Goal: Task Accomplishment & Management: Use online tool/utility

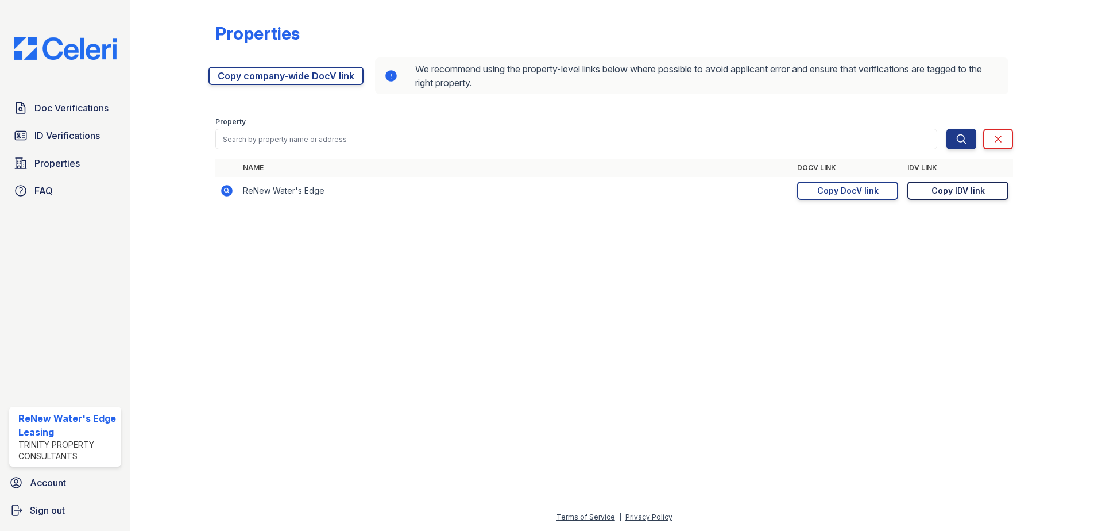
click at [944, 194] on div "Copy IDV link" at bounding box center [958, 190] width 53 height 11
click at [985, 188] on link "Copy IDV link Copy link" at bounding box center [958, 191] width 101 height 18
click at [26, 127] on link "ID Verifications" at bounding box center [65, 135] width 112 height 23
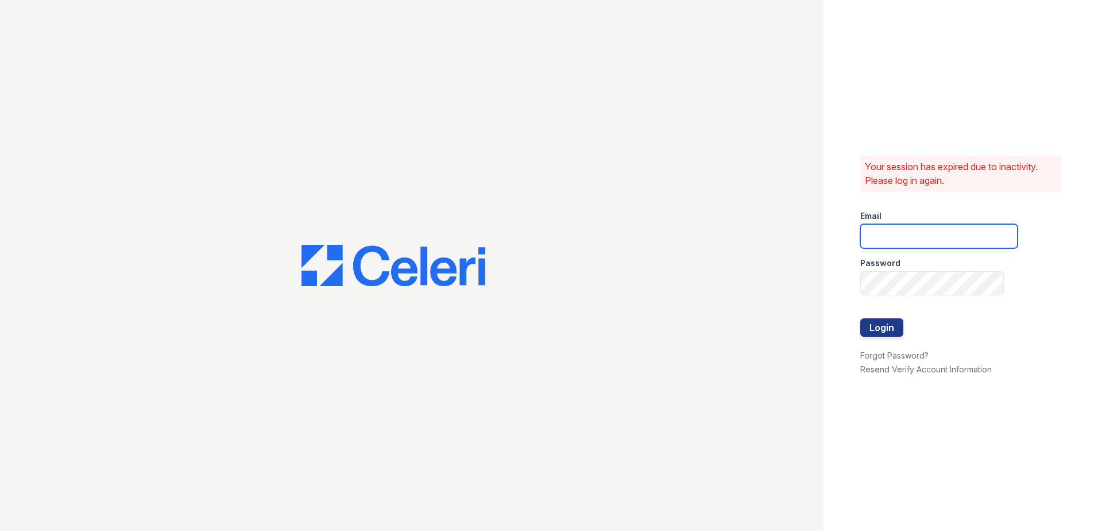
type input "[EMAIL_ADDRESS][DOMAIN_NAME]"
click at [874, 333] on button "Login" at bounding box center [881, 327] width 43 height 18
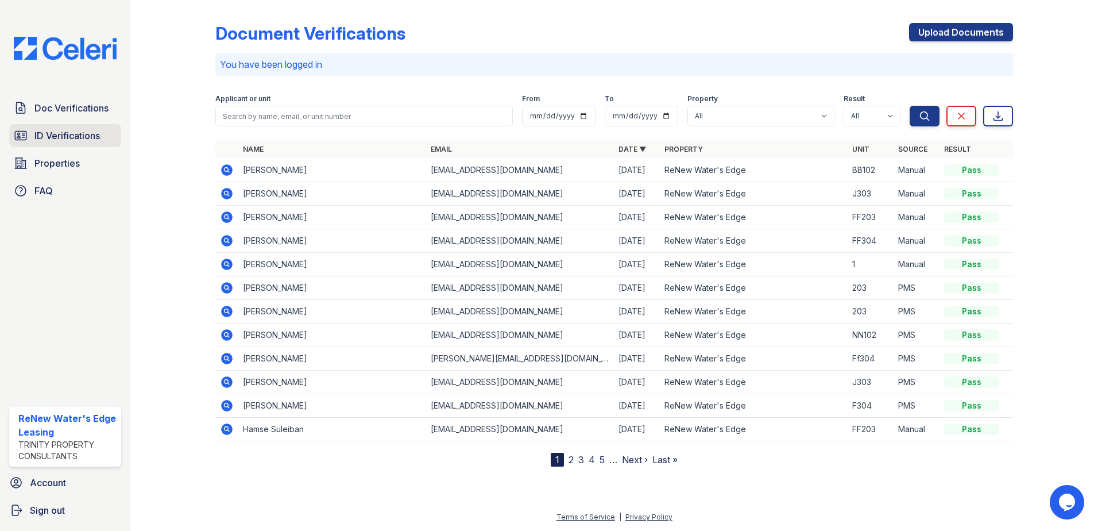
click at [90, 132] on span "ID Verifications" at bounding box center [66, 136] width 65 height 14
